Goal: Information Seeking & Learning: Learn about a topic

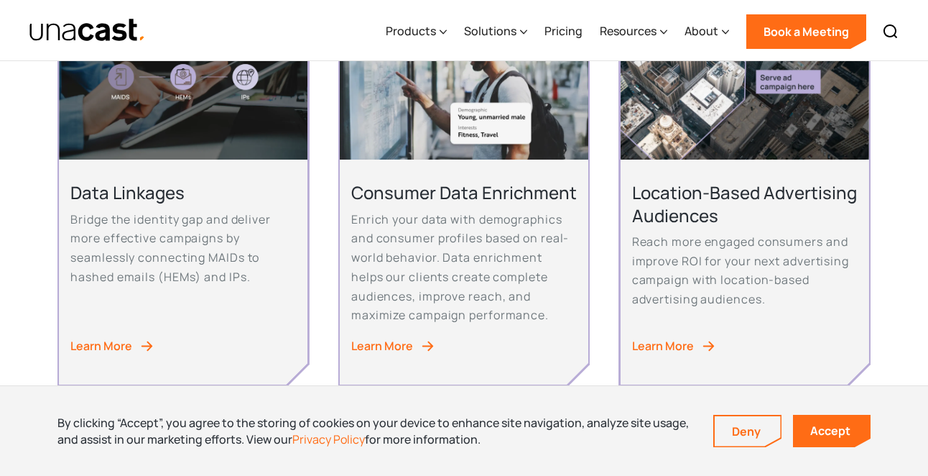
scroll to position [858, 0]
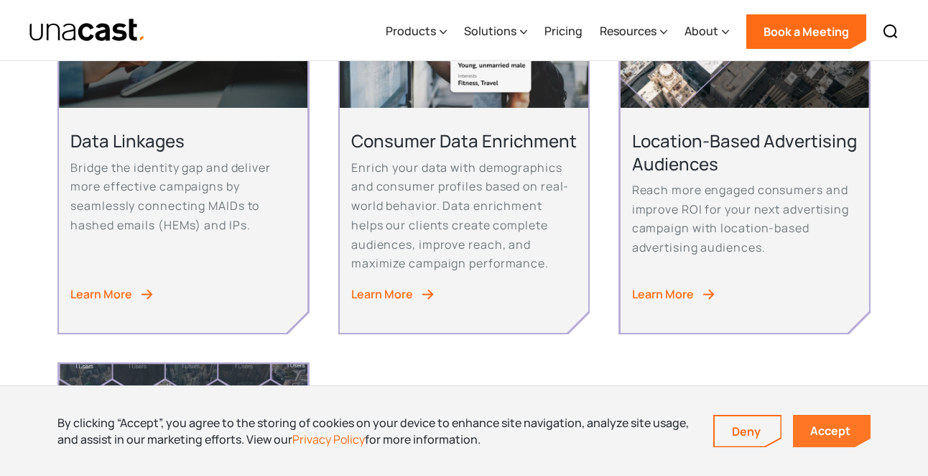
click at [841, 439] on link "Accept" at bounding box center [832, 430] width 78 height 32
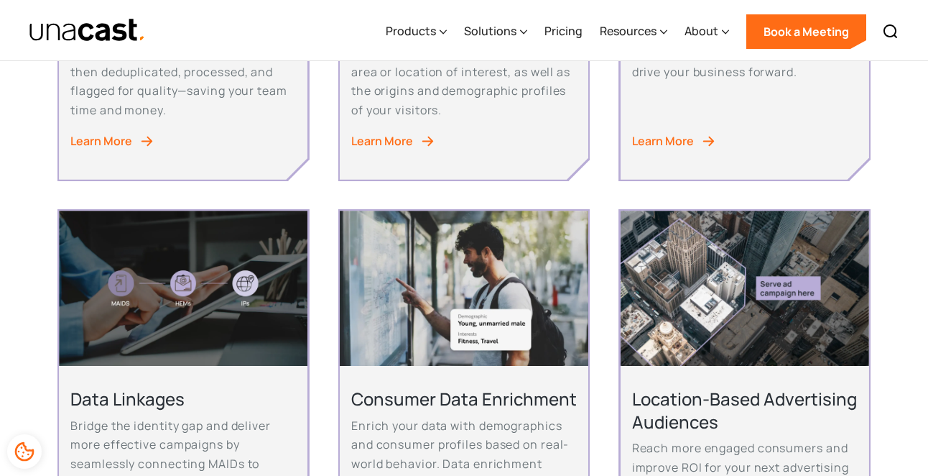
scroll to position [0, 0]
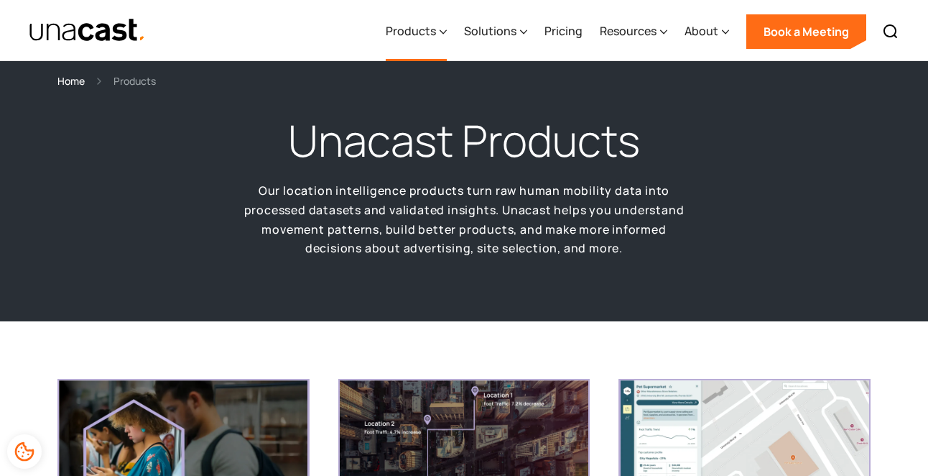
click at [435, 30] on div "Products" at bounding box center [411, 30] width 50 height 17
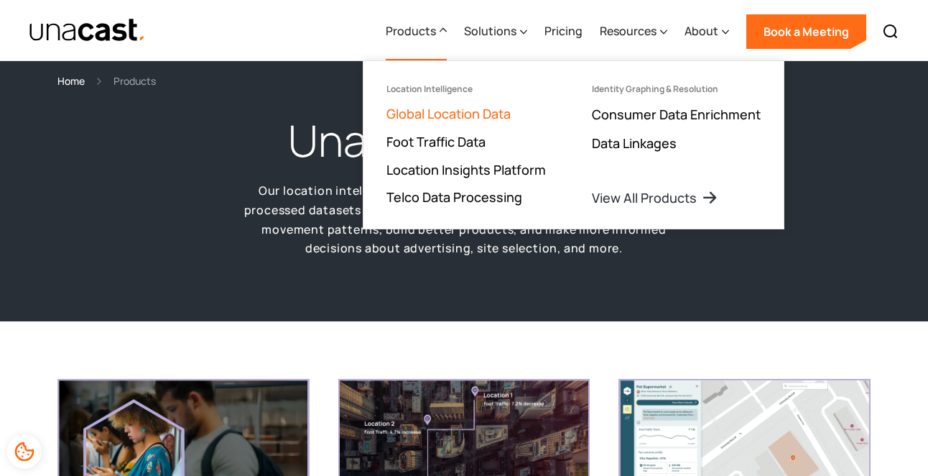
click at [495, 115] on link "Global Location Data" at bounding box center [448, 113] width 124 height 17
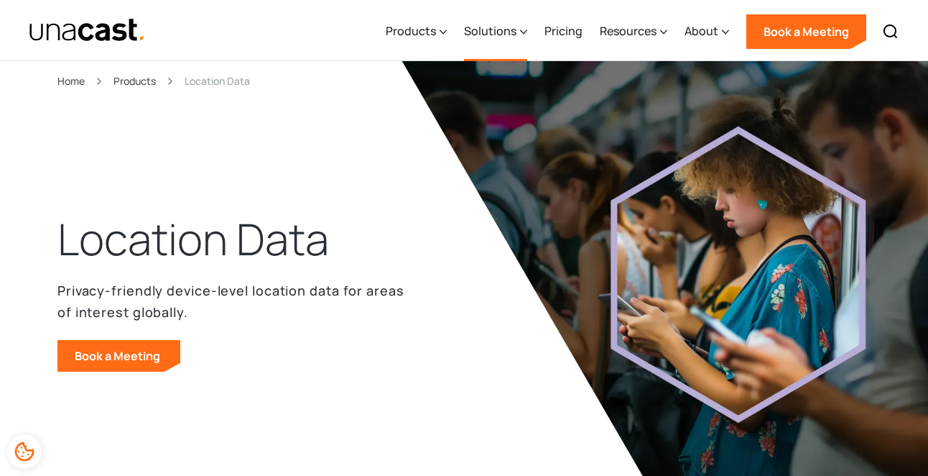
click at [500, 33] on div "Solutions" at bounding box center [490, 30] width 52 height 17
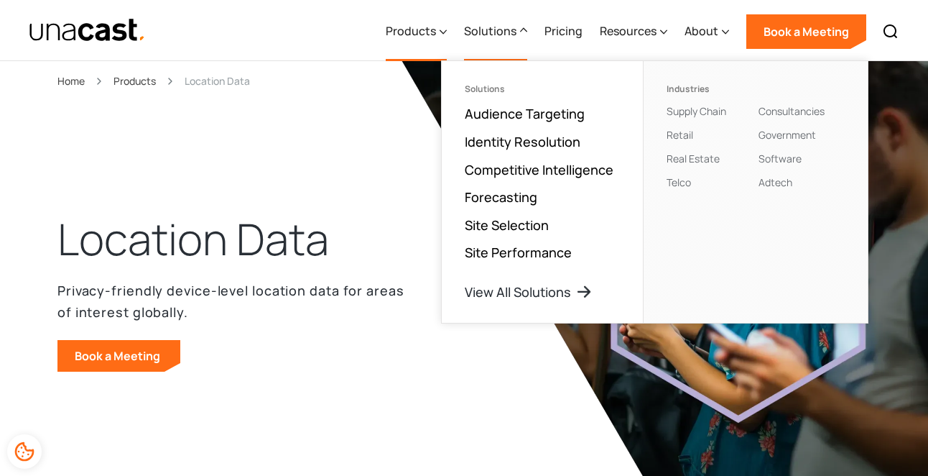
click at [416, 30] on div "Products" at bounding box center [411, 30] width 50 height 17
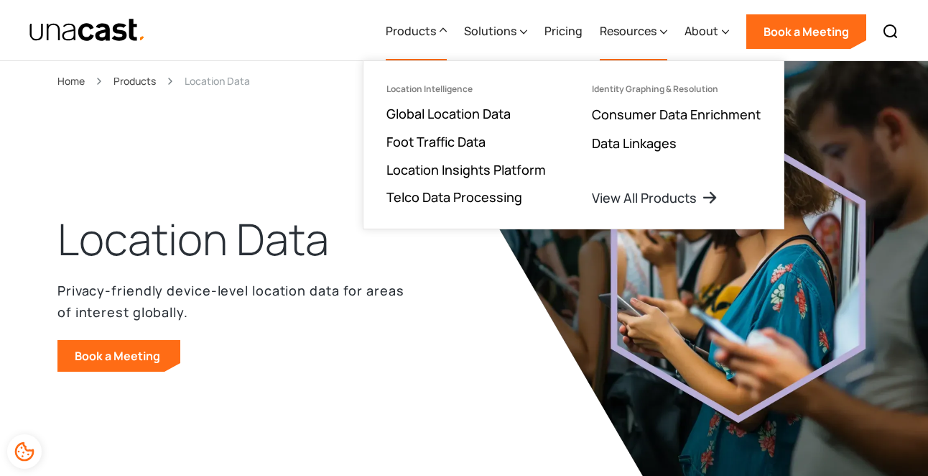
click at [603, 32] on div "Resources" at bounding box center [628, 30] width 57 height 17
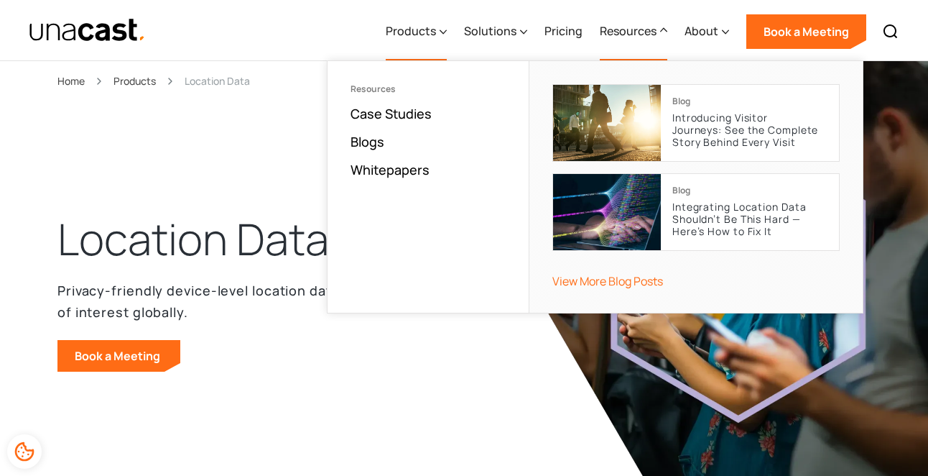
click at [433, 30] on div "Products" at bounding box center [411, 30] width 50 height 17
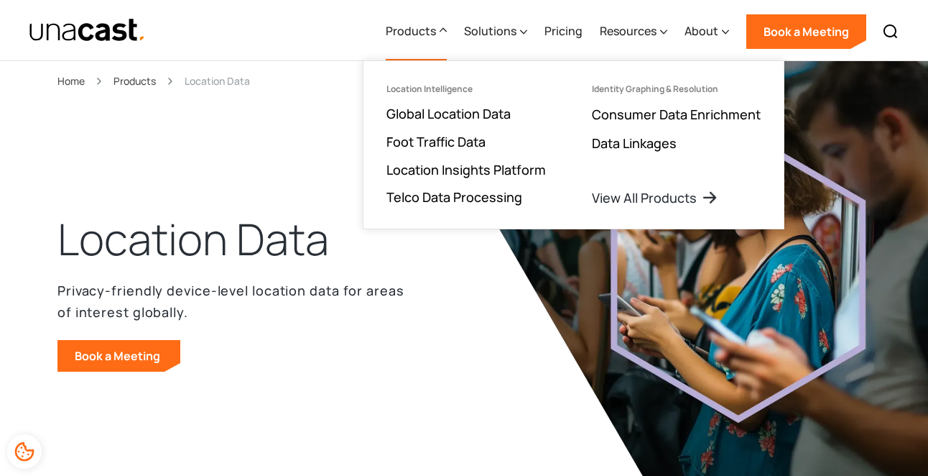
click at [72, 82] on div "Home" at bounding box center [70, 81] width 27 height 17
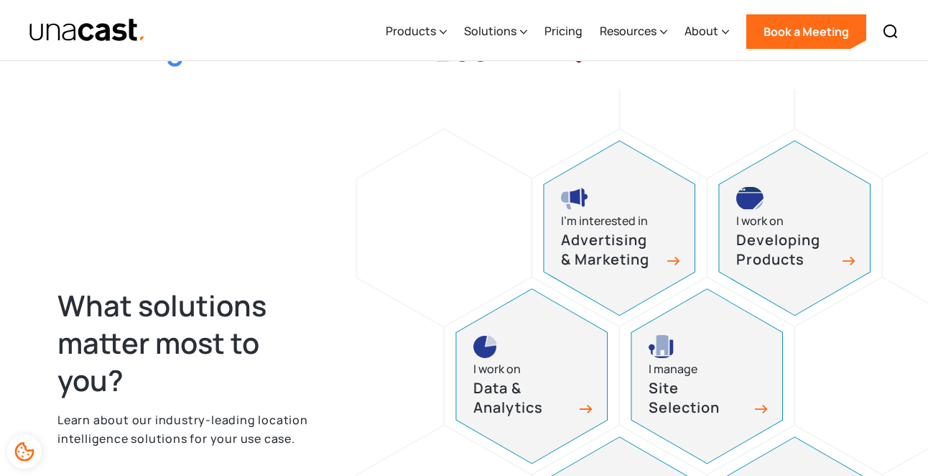
scroll to position [555, 0]
